Goal: Task Accomplishment & Management: Use online tool/utility

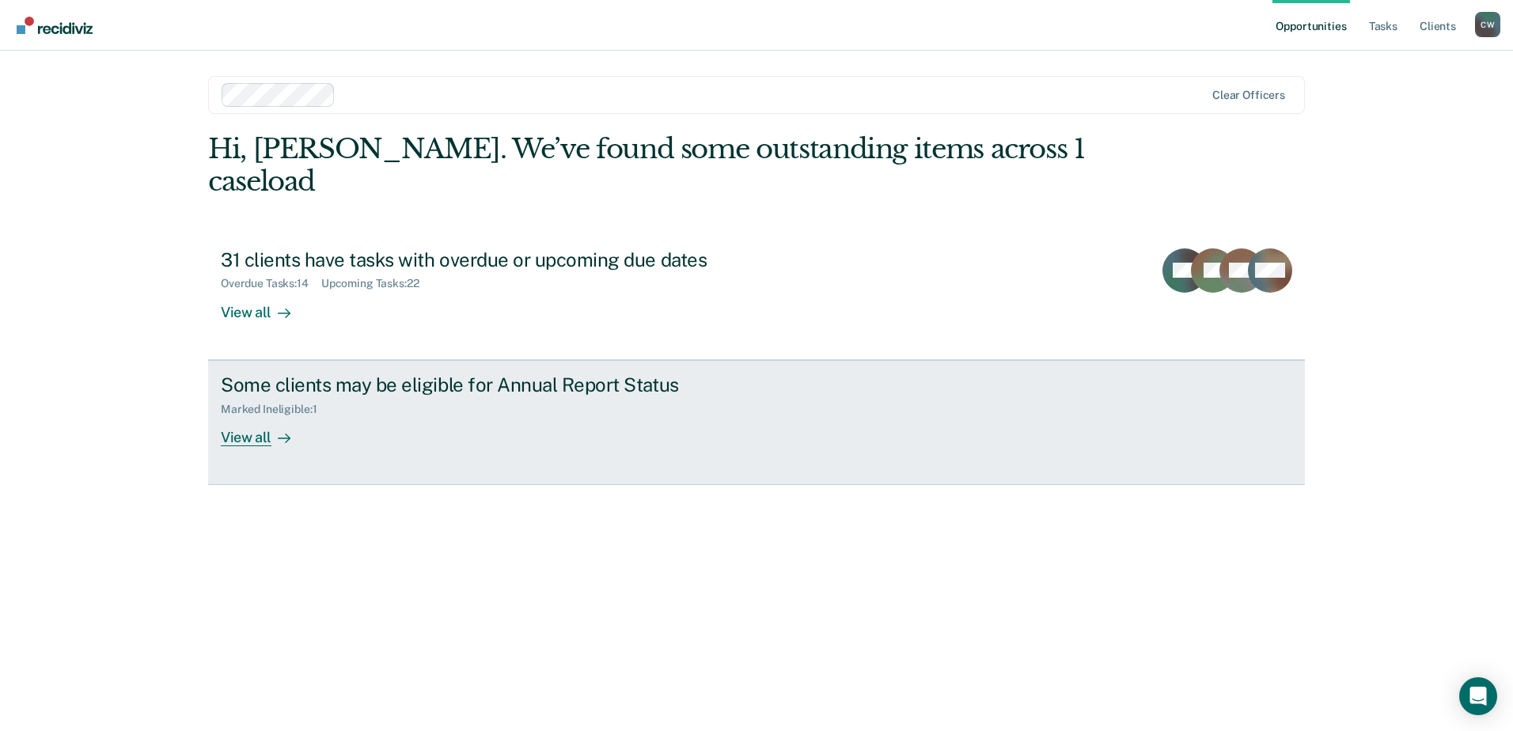
click at [259, 415] on div "View all" at bounding box center [265, 430] width 89 height 31
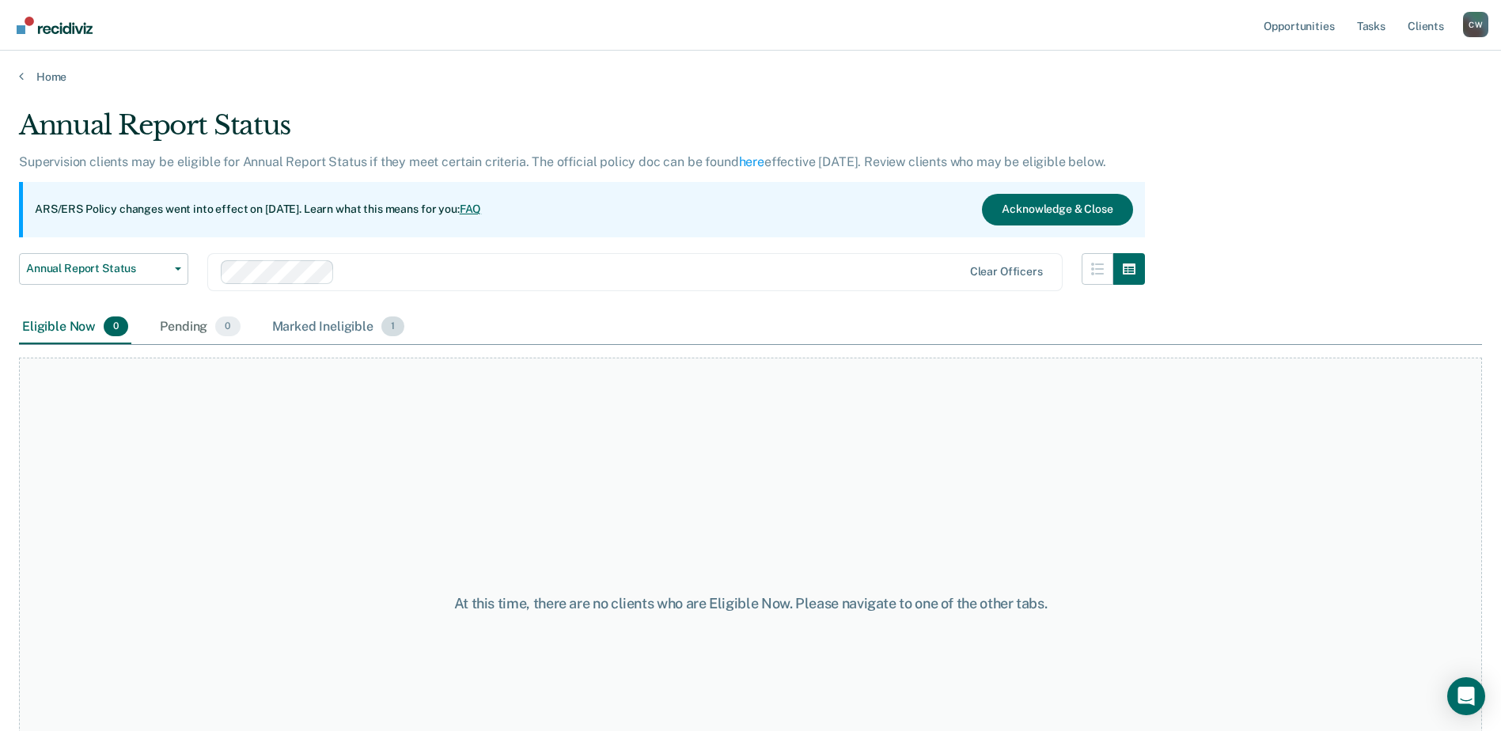
click at [339, 325] on div "Marked Ineligible 1" at bounding box center [338, 327] width 139 height 35
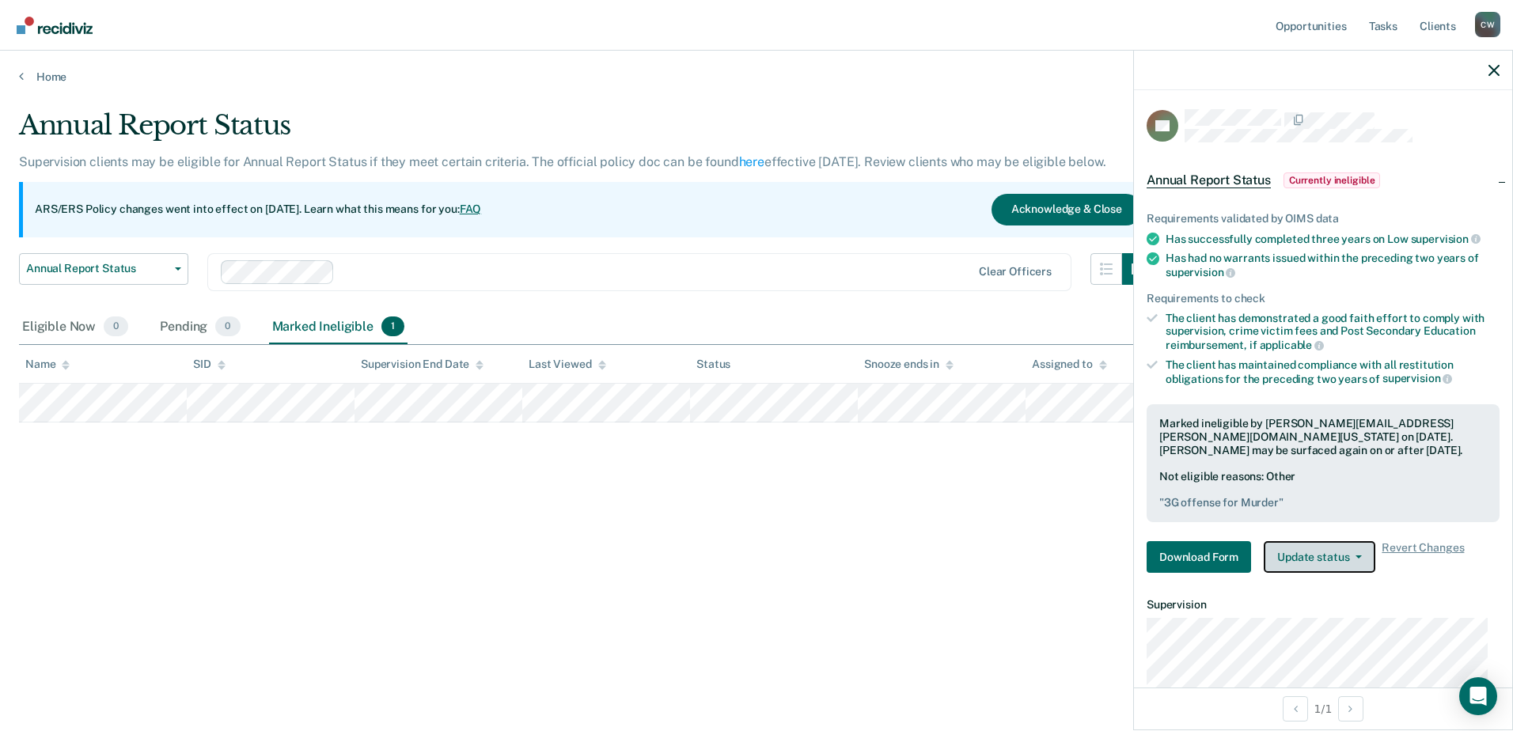
click at [1352, 560] on button "Update status" at bounding box center [1320, 557] width 112 height 32
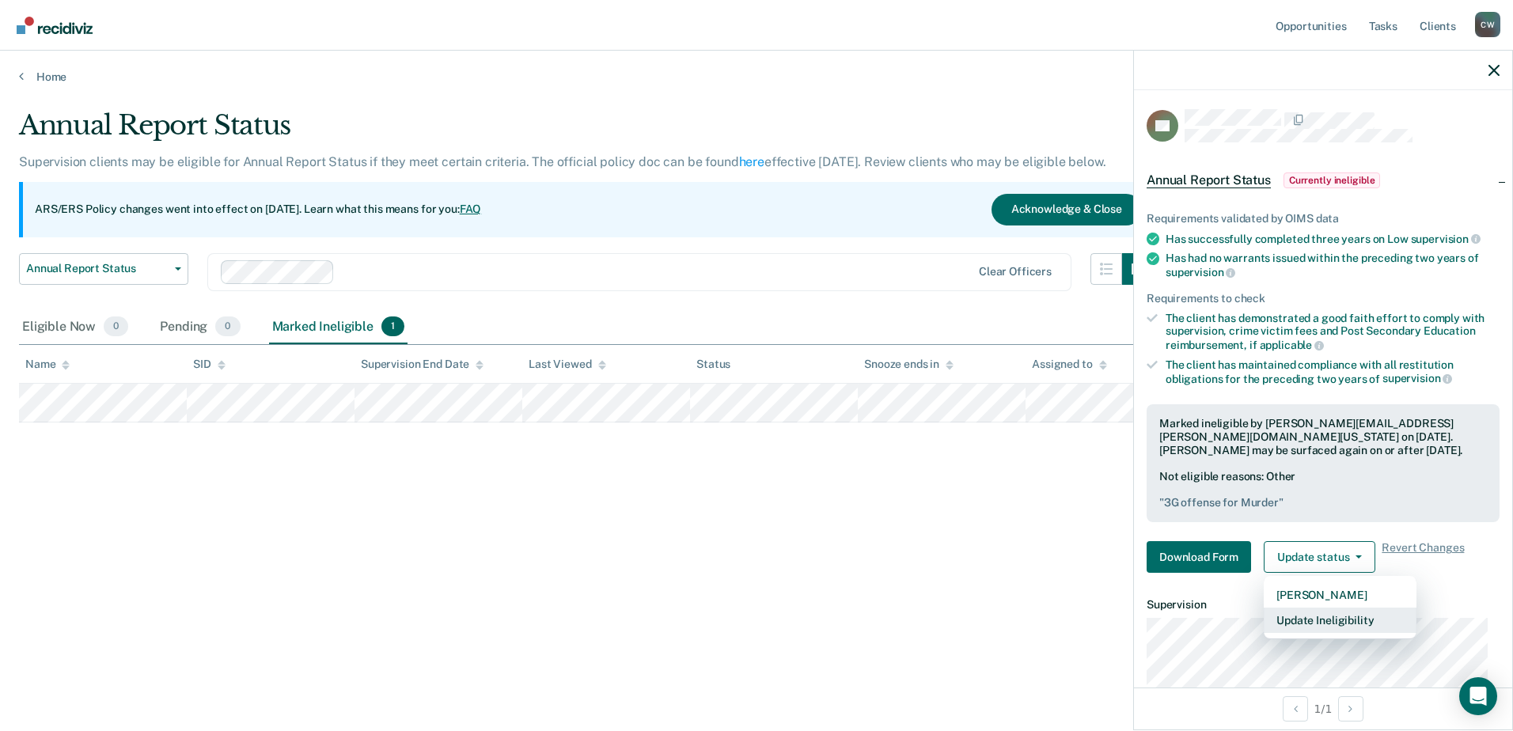
click at [1339, 625] on button "Update Ineligibility" at bounding box center [1340, 620] width 153 height 25
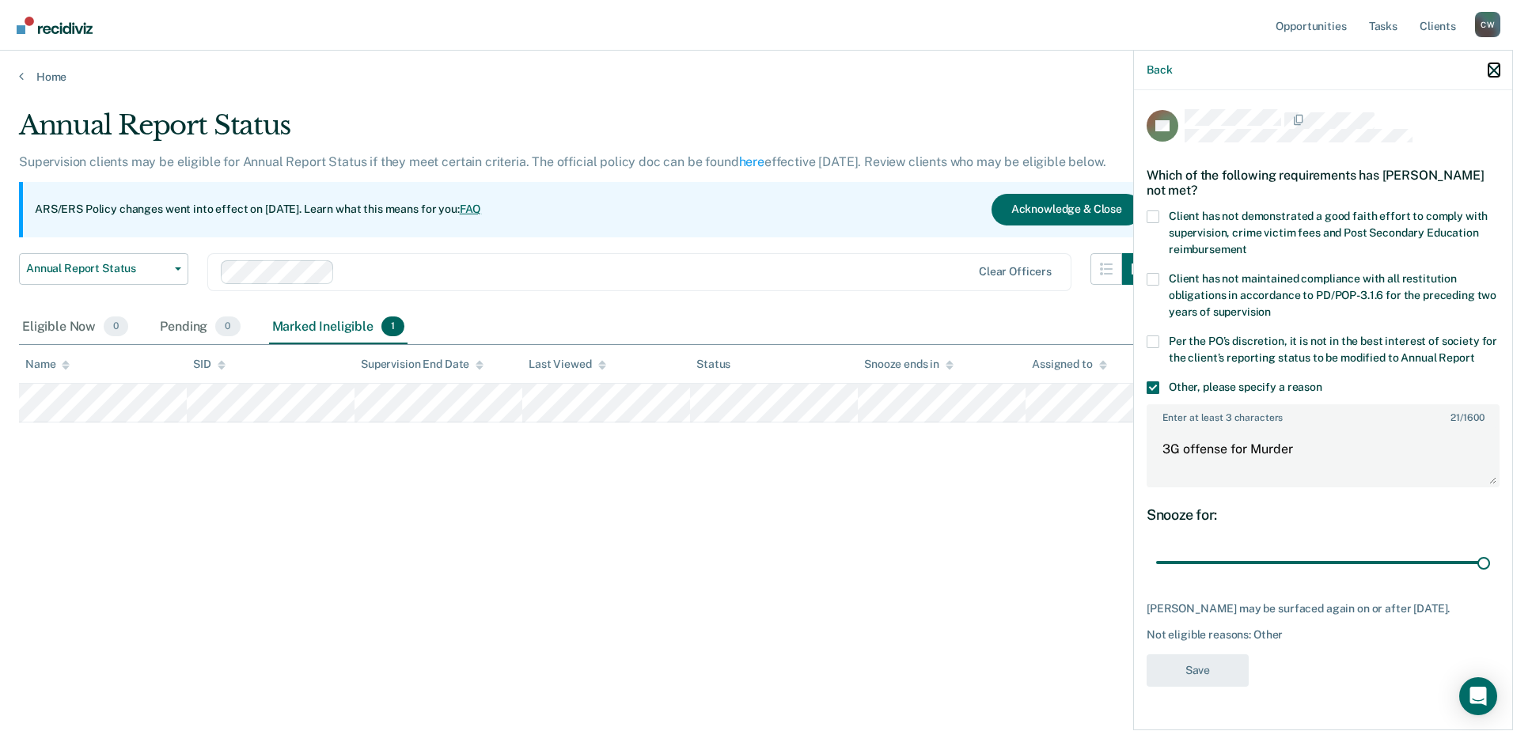
click at [1489, 71] on icon "button" at bounding box center [1493, 70] width 11 height 11
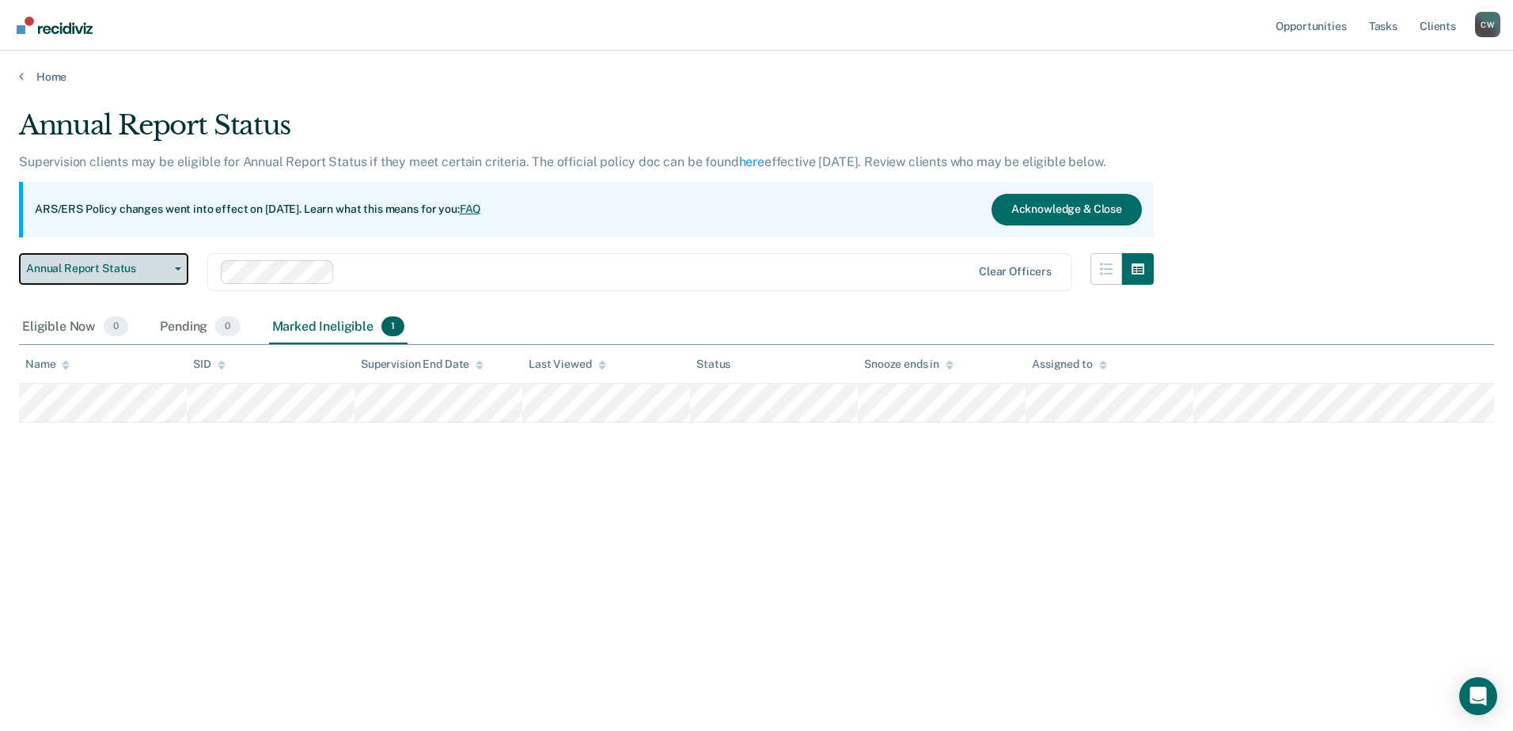
click at [169, 275] on button "Annual Report Status" at bounding box center [103, 269] width 169 height 32
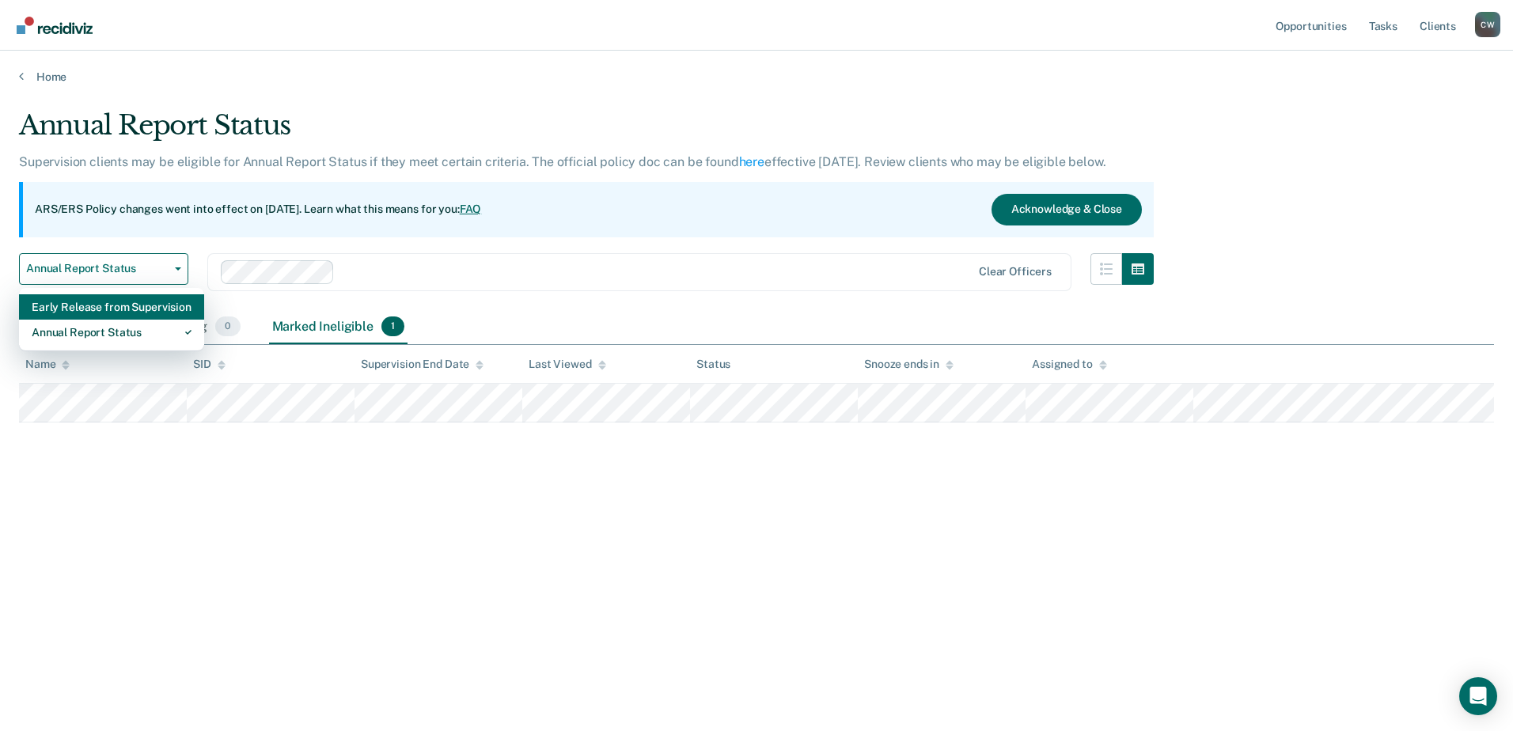
click at [120, 305] on div "Early Release from Supervision" at bounding box center [112, 306] width 160 height 25
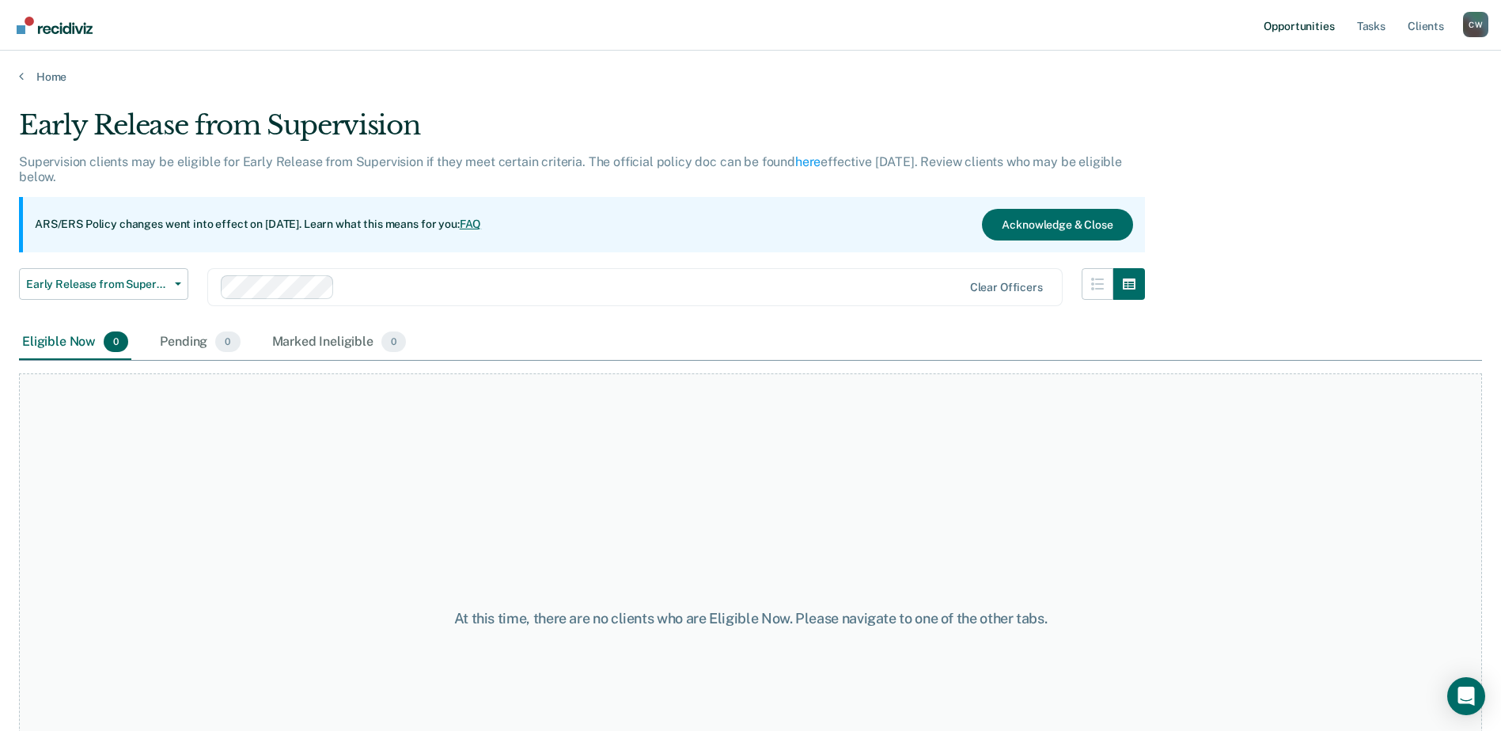
click at [1309, 25] on link "Opportunities" at bounding box center [1298, 25] width 77 height 51
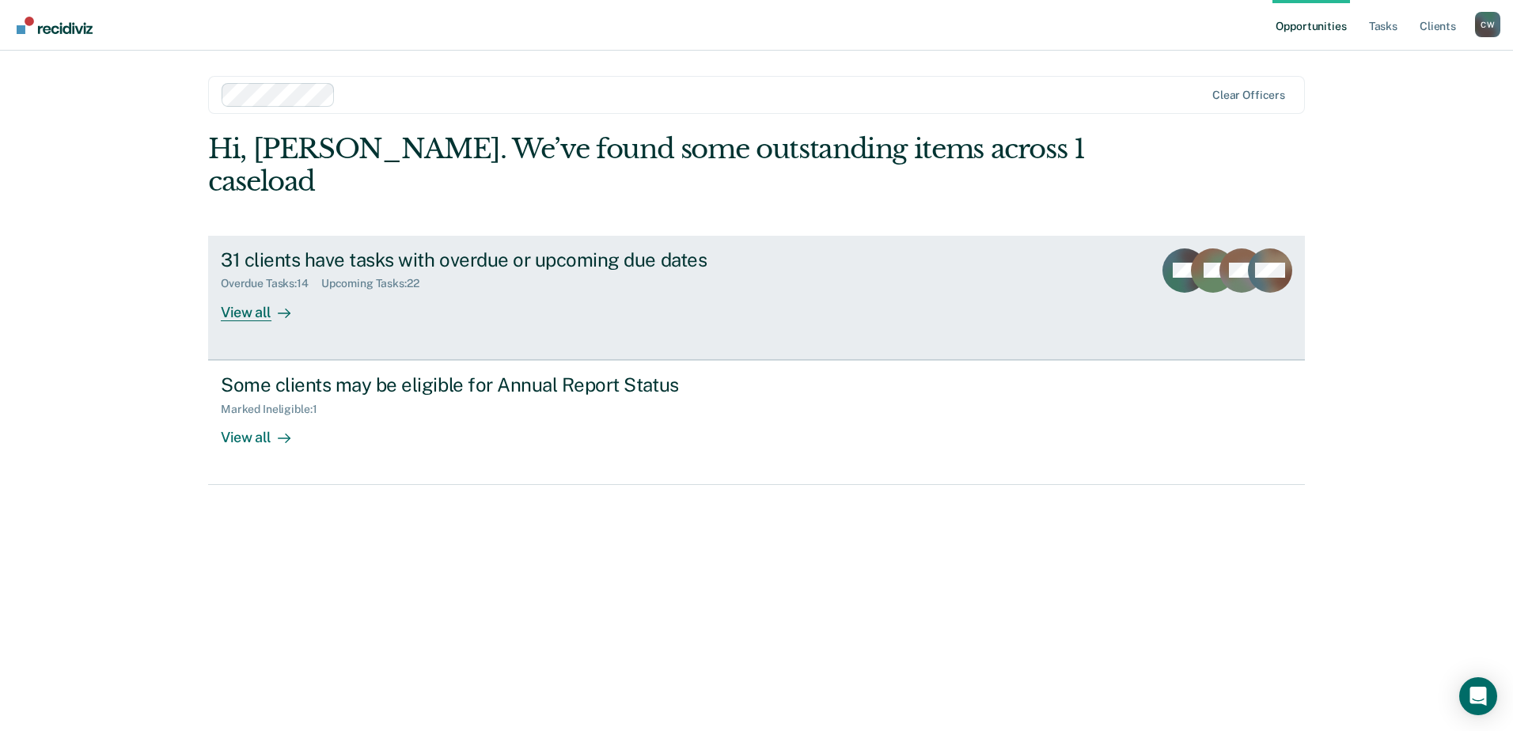
click at [239, 290] on div "View all" at bounding box center [265, 305] width 89 height 31
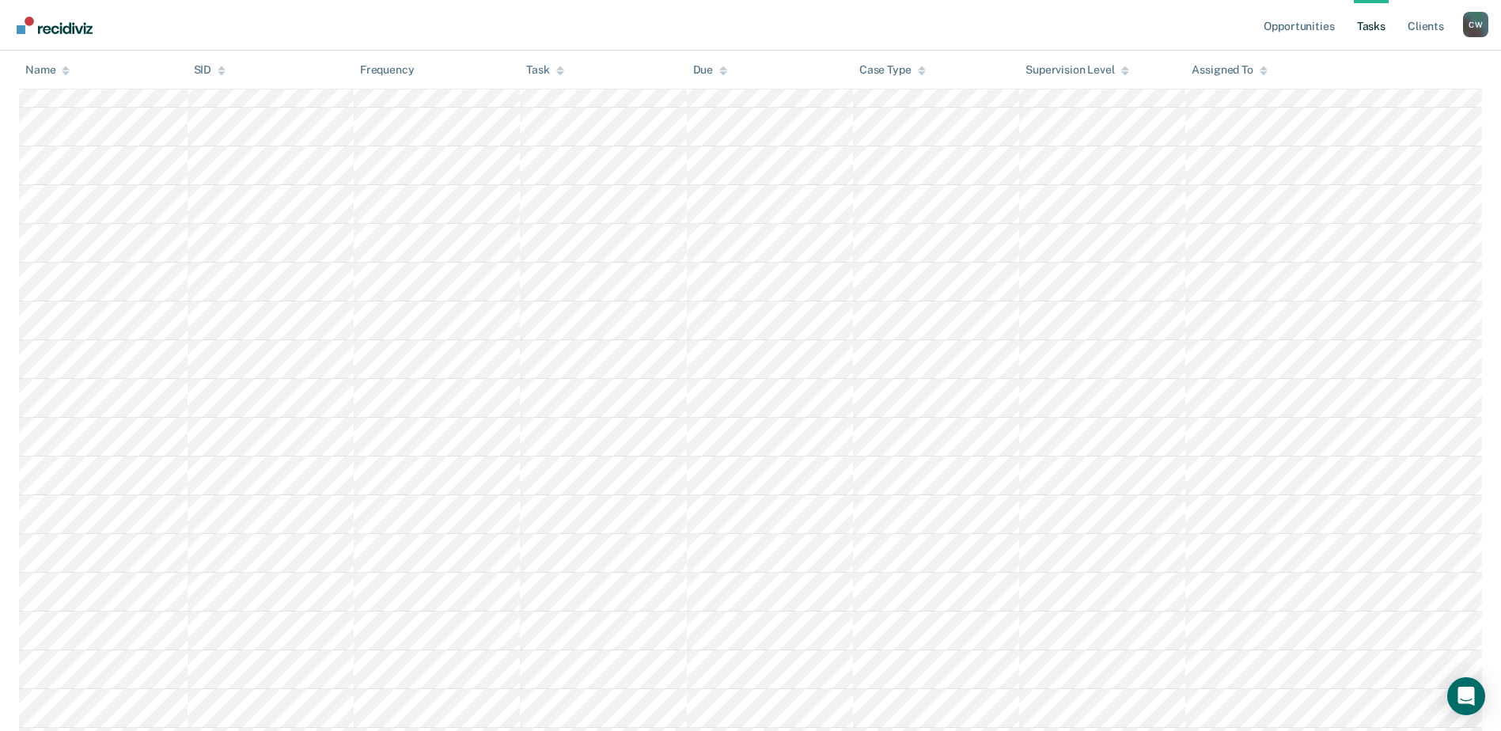
scroll to position [554, 0]
